Goal: Task Accomplishment & Management: Use online tool/utility

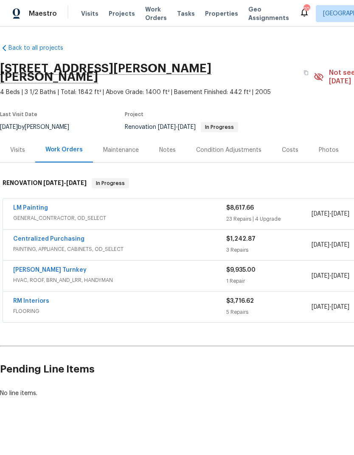
click at [23, 205] on link "LM Painting" at bounding box center [30, 208] width 35 height 6
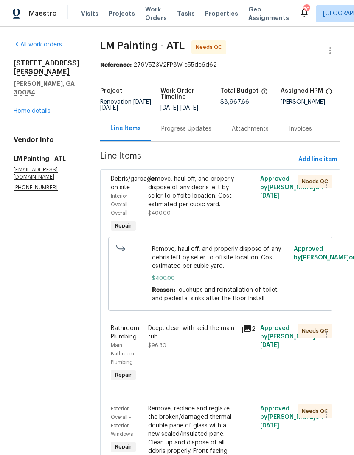
click at [218, 217] on div "Remove, haul off, and properly dispose of any debris left by seller to offsite …" at bounding box center [192, 196] width 88 height 43
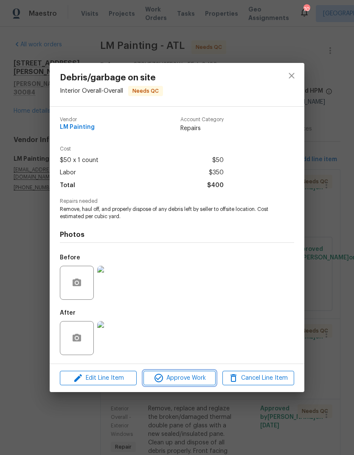
click at [190, 378] on span "Approve Work" at bounding box center [179, 378] width 67 height 11
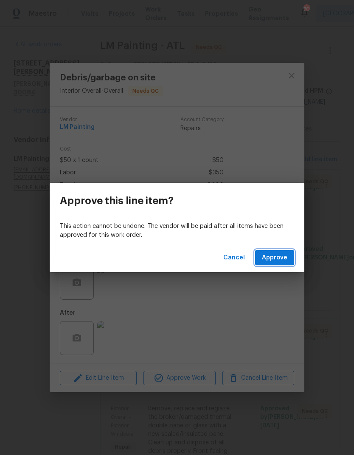
click at [276, 254] on span "Approve" at bounding box center [275, 257] width 26 height 11
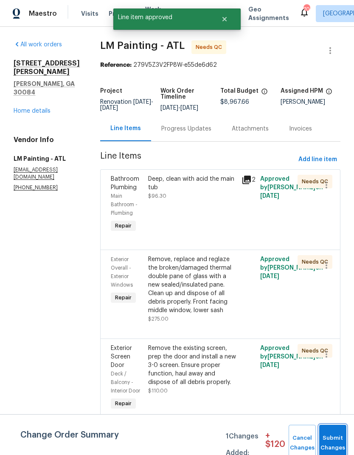
click at [334, 440] on button "Submit Changes" at bounding box center [333, 443] width 27 height 37
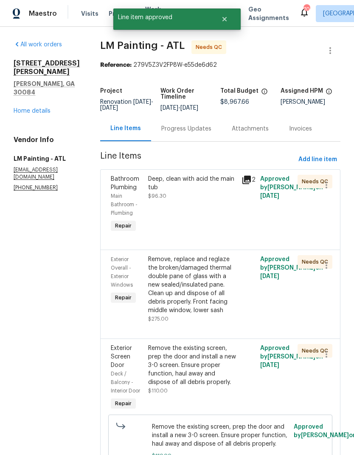
click at [224, 215] on div "Deep, clean with acid the main tub $96.30" at bounding box center [193, 204] width 94 height 65
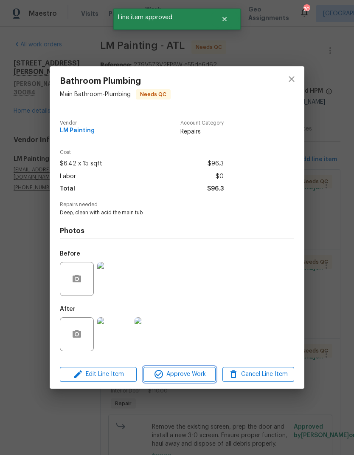
click at [193, 369] on button "Approve Work" at bounding box center [180, 374] width 72 height 15
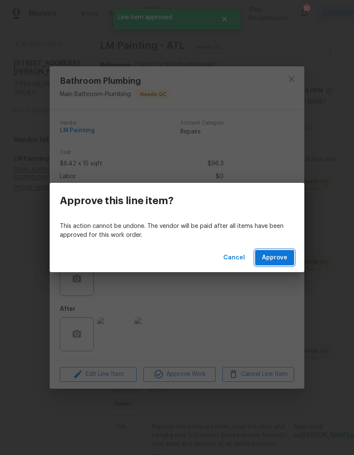
click at [278, 257] on span "Approve" at bounding box center [275, 257] width 26 height 11
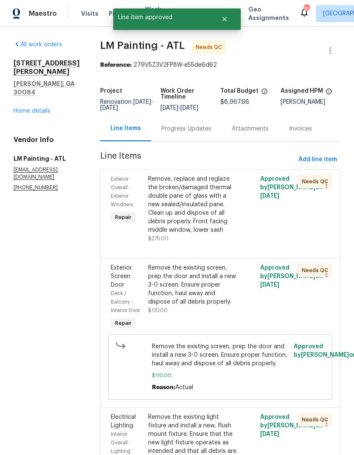
click at [216, 231] on div "Remove, replace and reglaze the broken/damaged thermal double pane of glass wit…" at bounding box center [192, 205] width 88 height 60
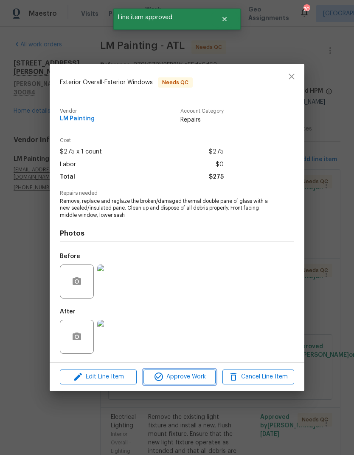
click at [196, 380] on span "Approve Work" at bounding box center [179, 376] width 67 height 11
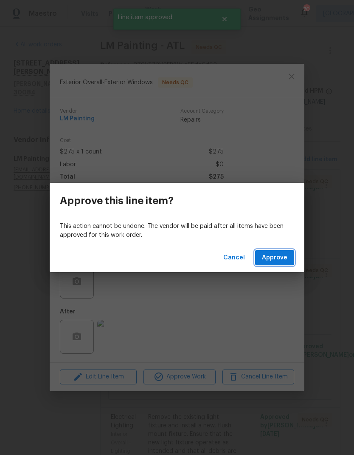
click at [278, 259] on span "Approve" at bounding box center [275, 257] width 26 height 11
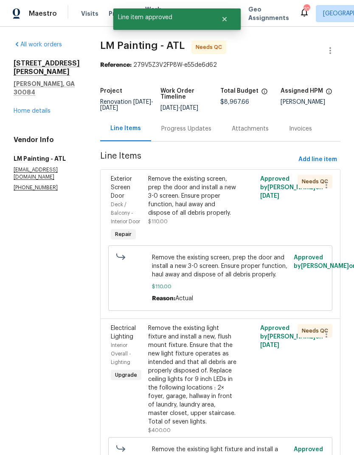
click at [229, 217] on div "Remove the existing screen, prep the door and install a new 3-0 screen. Ensure …" at bounding box center [192, 196] width 88 height 43
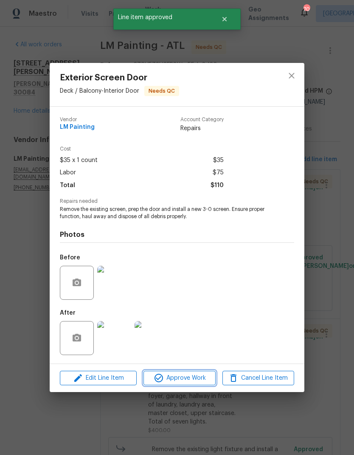
click at [200, 374] on span "Approve Work" at bounding box center [179, 378] width 67 height 11
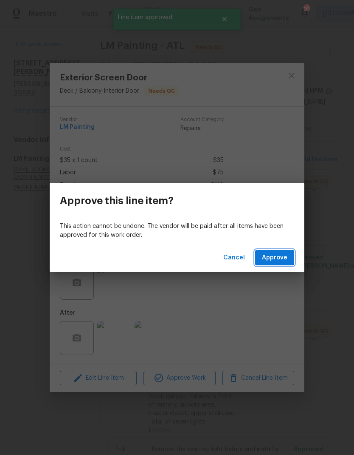
click at [278, 255] on span "Approve" at bounding box center [275, 257] width 26 height 11
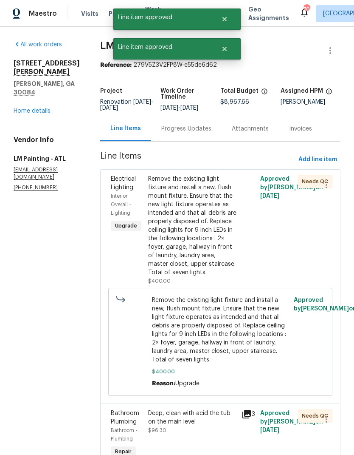
click at [221, 239] on div "Remove the existing light fixture and install a new, flush mount fixture. Ensur…" at bounding box center [192, 226] width 88 height 102
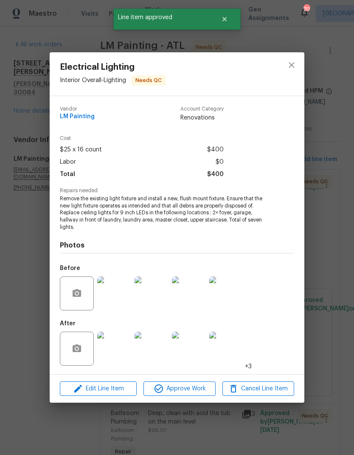
click at [195, 385] on span "Approve Work" at bounding box center [179, 388] width 67 height 11
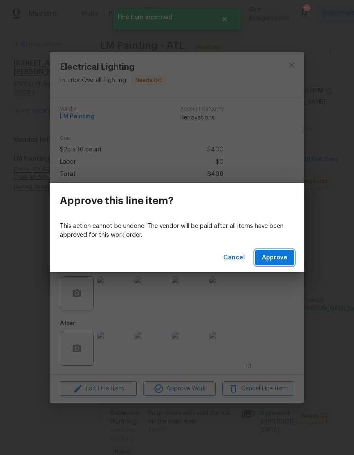
click at [282, 255] on span "Approve" at bounding box center [275, 257] width 26 height 11
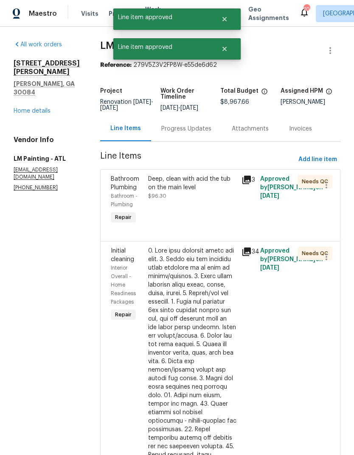
click at [207, 219] on div "Deep, clean with acid the tub on the main level $96.30" at bounding box center [193, 200] width 94 height 56
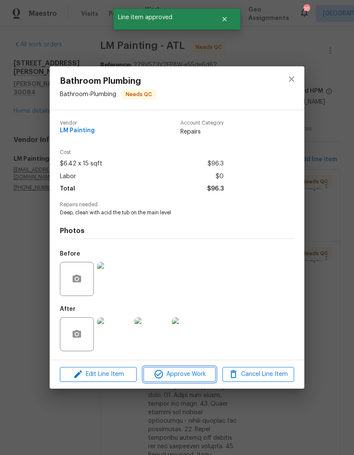
click at [189, 377] on span "Approve Work" at bounding box center [179, 374] width 67 height 11
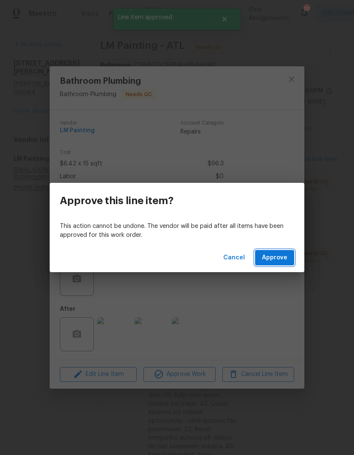
click at [277, 256] on span "Approve" at bounding box center [275, 257] width 26 height 11
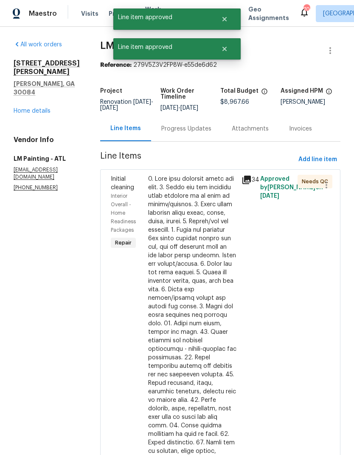
click at [217, 228] on div at bounding box center [192, 379] width 88 height 408
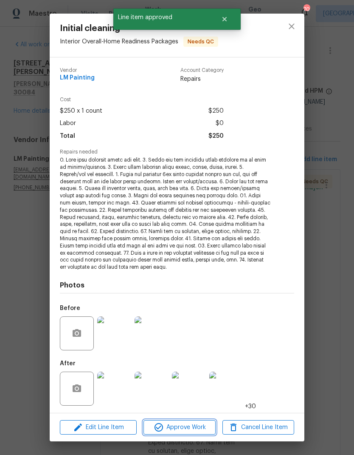
click at [188, 423] on span "Approve Work" at bounding box center [179, 427] width 67 height 11
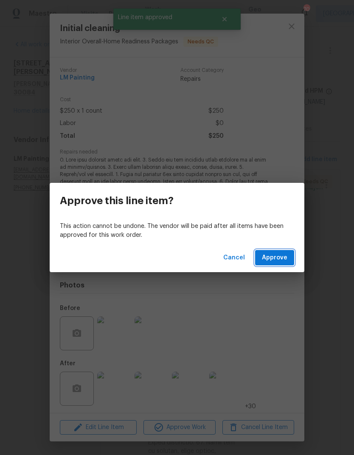
click at [282, 256] on span "Approve" at bounding box center [275, 257] width 26 height 11
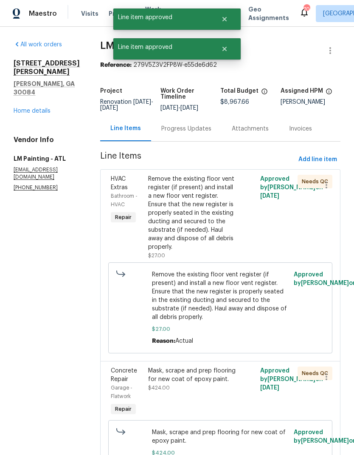
click at [211, 225] on div "Remove the existing floor vent register (if present) and install a new floor ve…" at bounding box center [192, 213] width 88 height 77
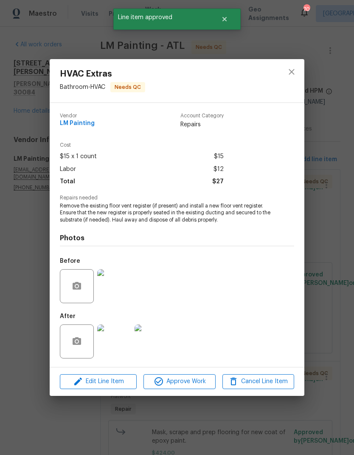
click at [193, 382] on span "Approve Work" at bounding box center [179, 381] width 67 height 11
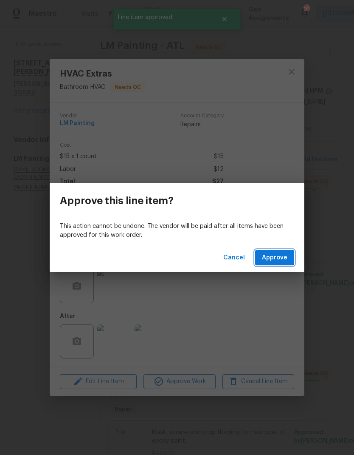
click at [281, 260] on span "Approve" at bounding box center [275, 257] width 26 height 11
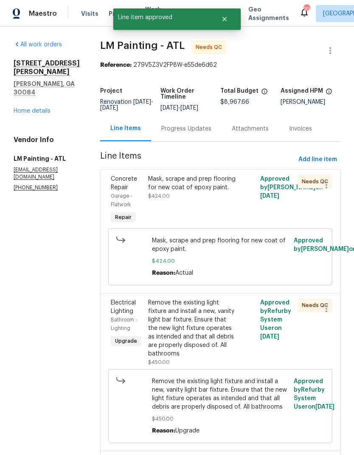
click at [216, 200] on div "Mask, scrape and prep flooring for new coat of epoxy paint. $424.00" at bounding box center [192, 188] width 88 height 26
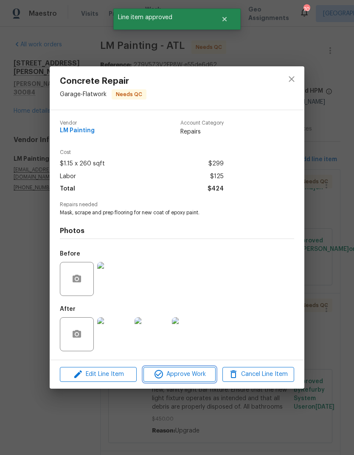
click at [198, 372] on span "Approve Work" at bounding box center [179, 374] width 67 height 11
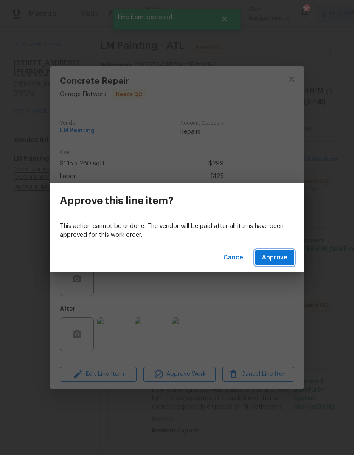
click at [281, 257] on span "Approve" at bounding box center [275, 257] width 26 height 11
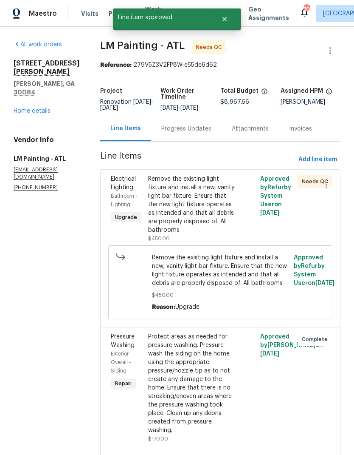
click at [217, 224] on div "Remove the existing light fixture and install a new, vanity light bar fixture. …" at bounding box center [192, 205] width 88 height 60
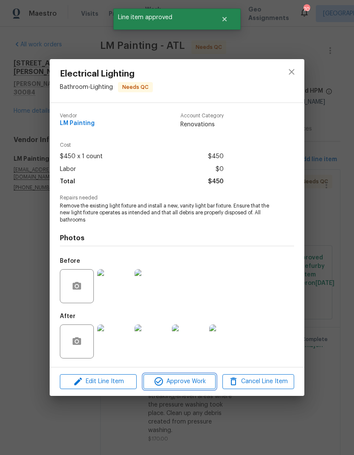
click at [196, 380] on span "Approve Work" at bounding box center [179, 381] width 67 height 11
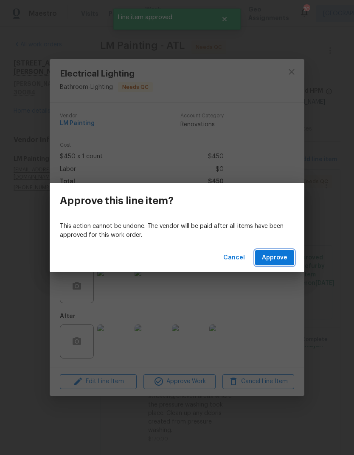
click at [281, 256] on span "Approve" at bounding box center [275, 257] width 26 height 11
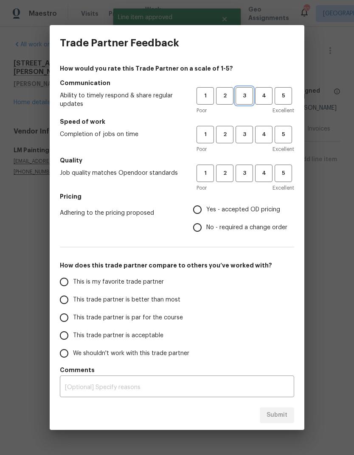
click at [247, 97] on span "3" at bounding box center [245, 96] width 16 height 10
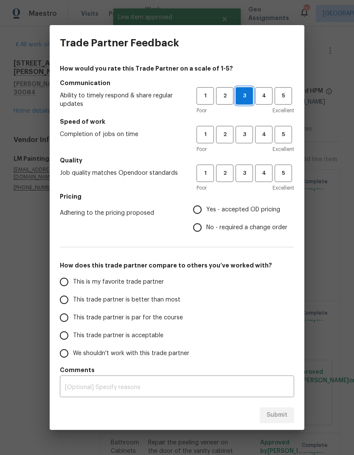
click at [244, 138] on span "3" at bounding box center [245, 135] width 16 height 10
click at [247, 171] on span "3" at bounding box center [245, 173] width 16 height 10
click at [201, 209] on input "Yes - accepted OD pricing" at bounding box center [198, 210] width 18 height 18
radio input "true"
click at [119, 282] on span "This is my favorite trade partner" at bounding box center [118, 282] width 91 height 9
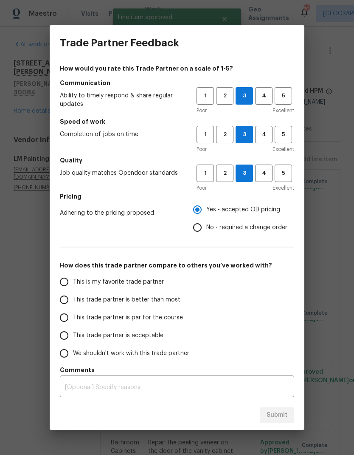
click at [73, 282] on input "This is my favorite trade partner" at bounding box center [64, 282] width 18 height 18
click at [287, 417] on span "Submit" at bounding box center [277, 415] width 21 height 11
radio input "true"
radio input "false"
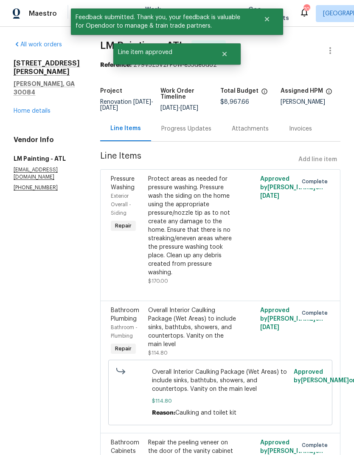
click at [45, 108] on link "Home details" at bounding box center [32, 111] width 37 height 6
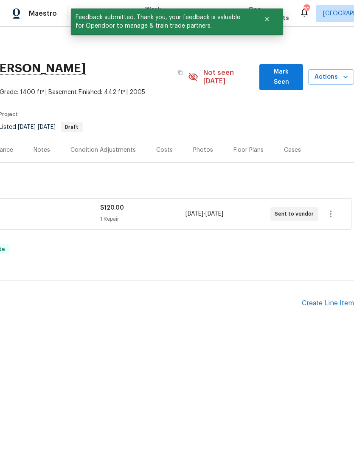
scroll to position [0, 126]
click at [280, 72] on span "Mark Seen" at bounding box center [281, 77] width 30 height 21
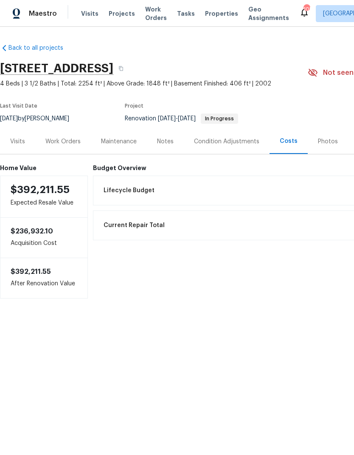
click at [62, 138] on div "Work Orders" at bounding box center [62, 141] width 35 height 9
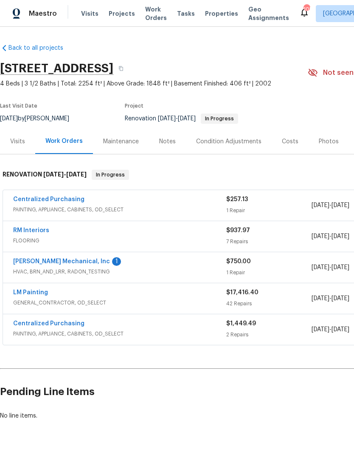
click at [57, 261] on link "JH Martin Mechanical, Inc" at bounding box center [61, 261] width 97 height 6
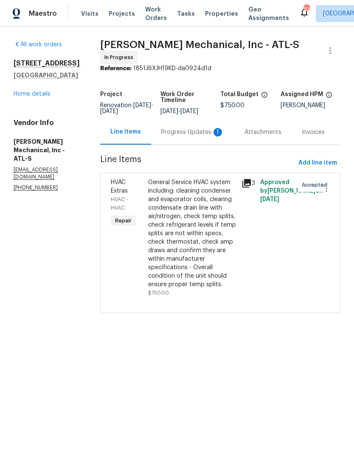
click at [184, 136] on div "Progress Updates 1" at bounding box center [193, 132] width 63 height 9
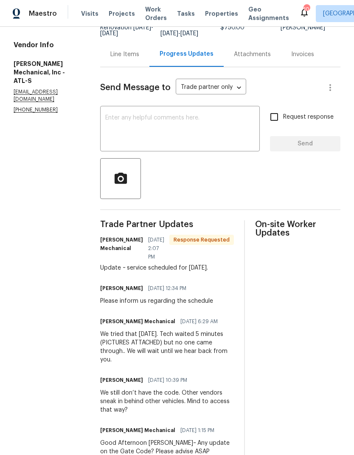
scroll to position [87, 0]
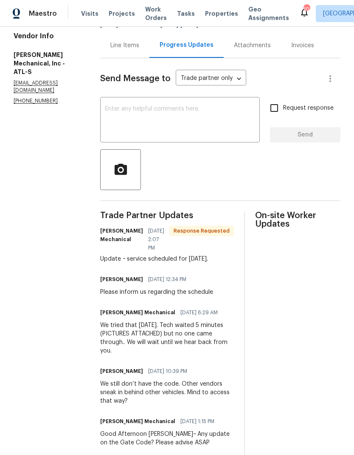
click at [187, 118] on textarea at bounding box center [180, 121] width 150 height 30
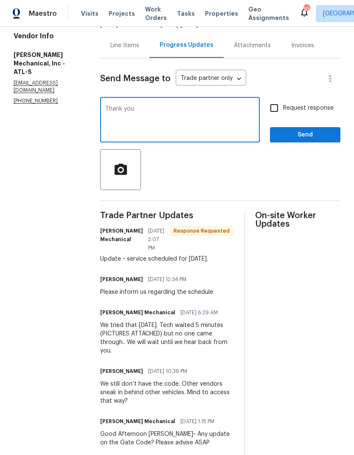
type textarea "Thank you"
click at [305, 138] on span "Send" at bounding box center [305, 135] width 57 height 11
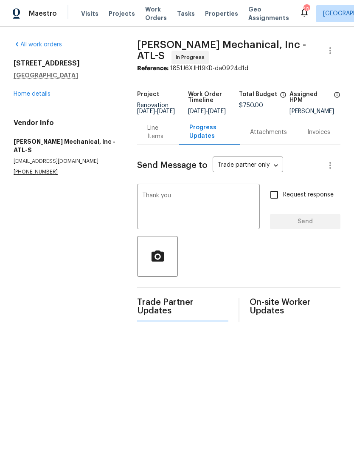
scroll to position [0, 0]
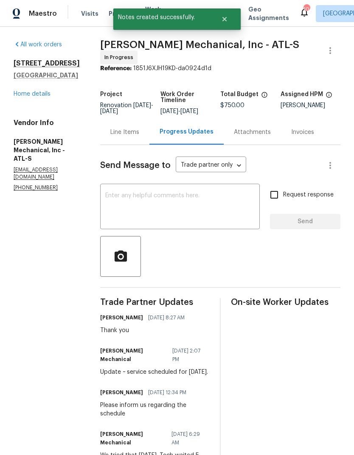
click at [34, 91] on link "Home details" at bounding box center [32, 94] width 37 height 6
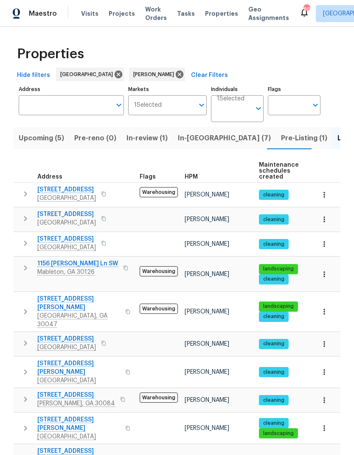
click at [325, 248] on icon "button" at bounding box center [324, 244] width 9 height 9
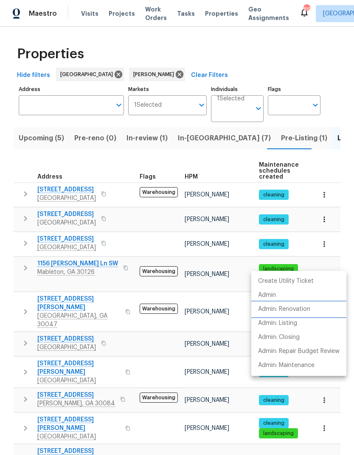
click at [297, 309] on p "Admin: Renovation" at bounding box center [284, 309] width 52 height 9
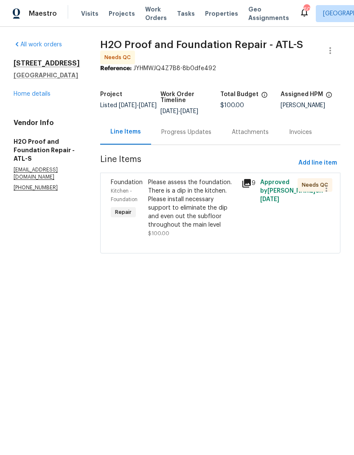
click at [204, 199] on div "Please assess the foundation. There is a dip in the kitchen. Please install nec…" at bounding box center [192, 203] width 88 height 51
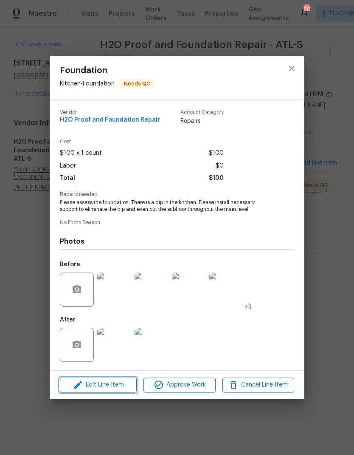
click at [113, 381] on span "Edit Line Item" at bounding box center [98, 385] width 72 height 11
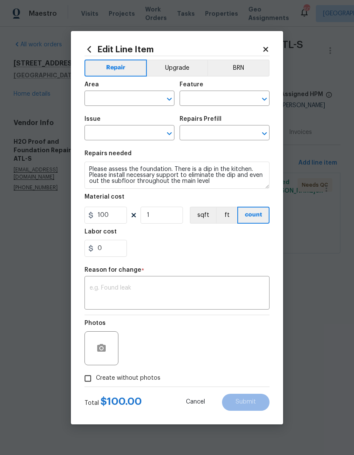
type input "Kitchen"
type input "Foundation"
type input "Add a Task $1.00"
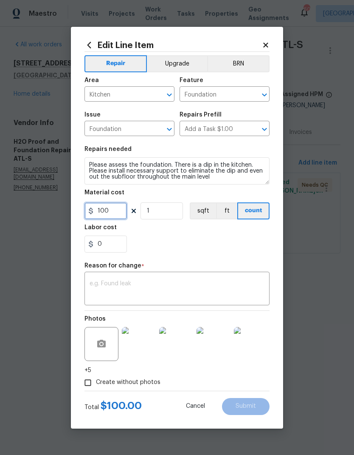
click at [116, 213] on input "100" at bounding box center [106, 210] width 43 height 17
type input "7500"
click at [187, 283] on textarea at bounding box center [177, 290] width 175 height 18
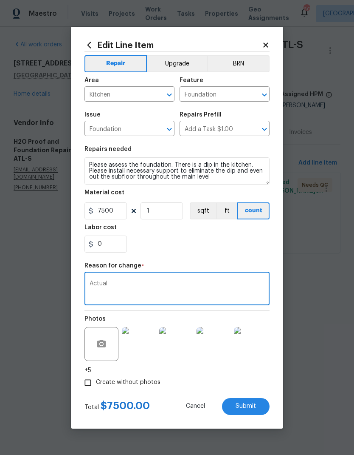
type textarea "Actual"
click at [249, 406] on span "Submit" at bounding box center [246, 406] width 20 height 6
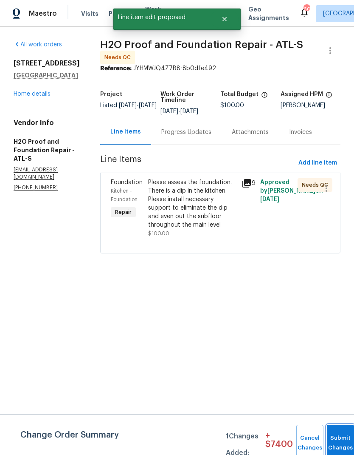
click at [331, 434] on button "Submit Changes" at bounding box center [340, 443] width 27 height 37
